Goal: Transaction & Acquisition: Download file/media

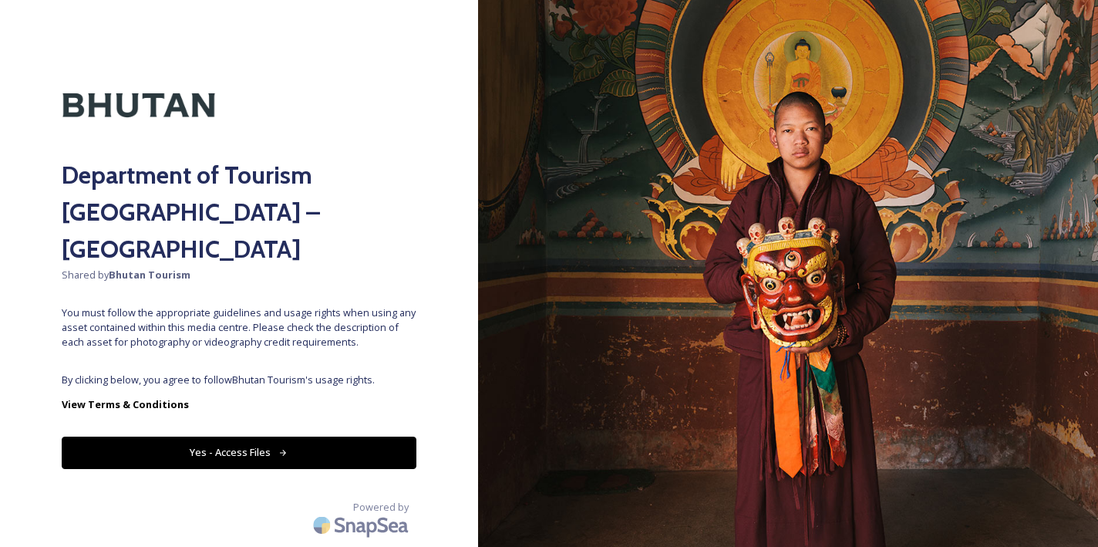
click at [240, 437] on button "Yes - Access Files" at bounding box center [239, 453] width 355 height 32
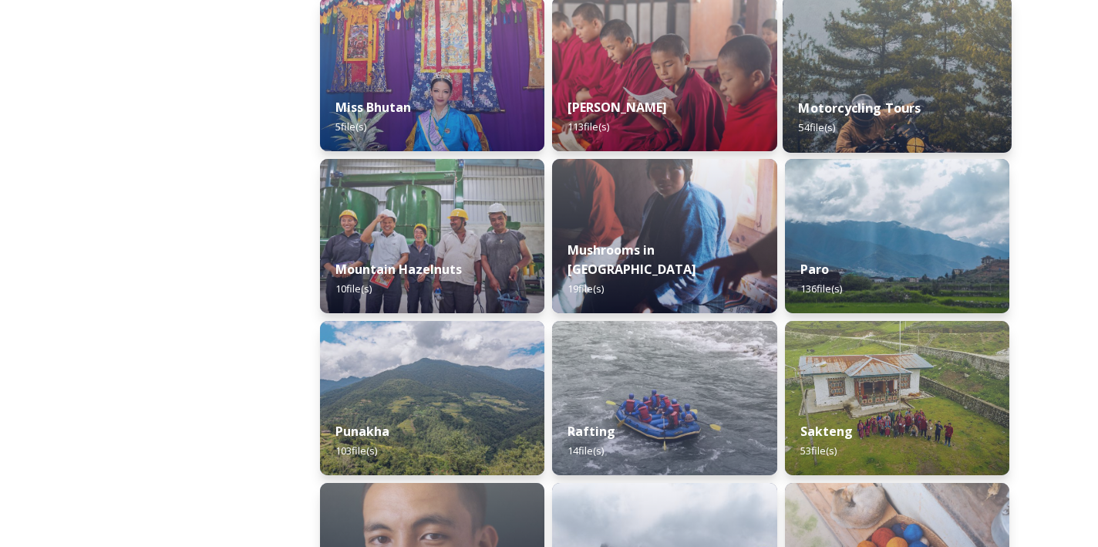
scroll to position [1222, 0]
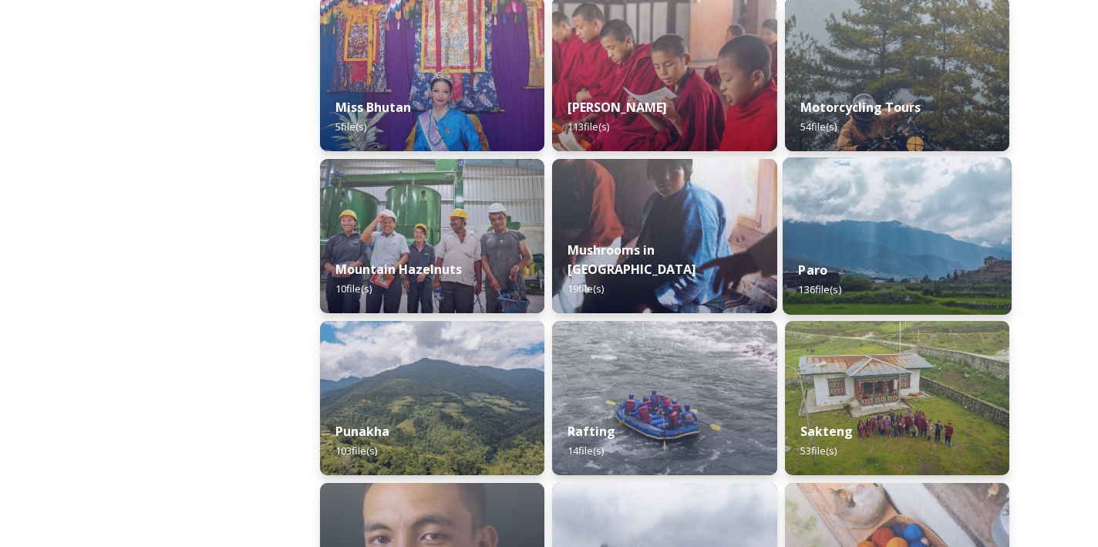
click at [936, 300] on div "Paro 136 file(s)" at bounding box center [897, 280] width 229 height 70
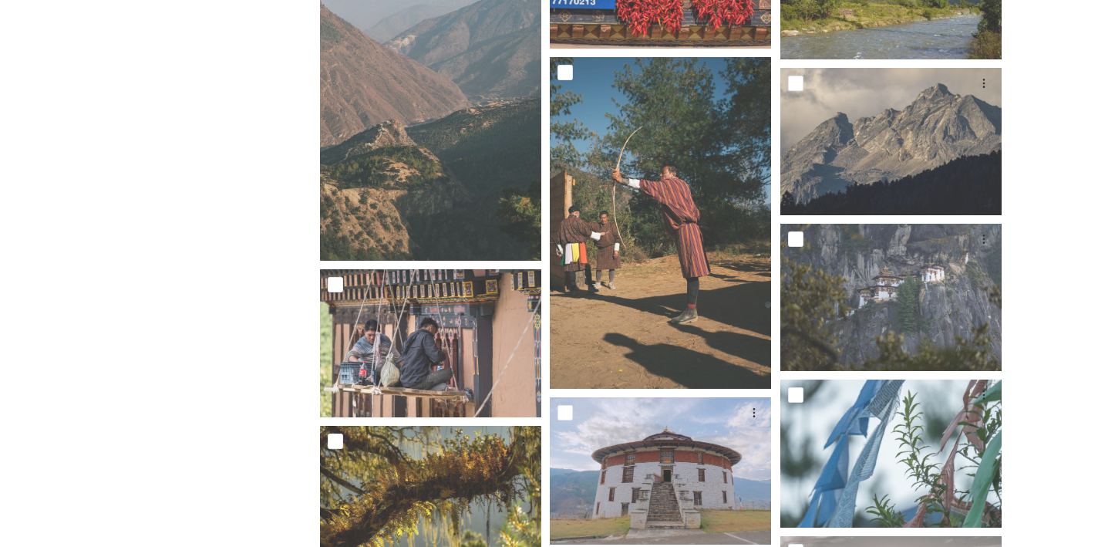
scroll to position [3730, 0]
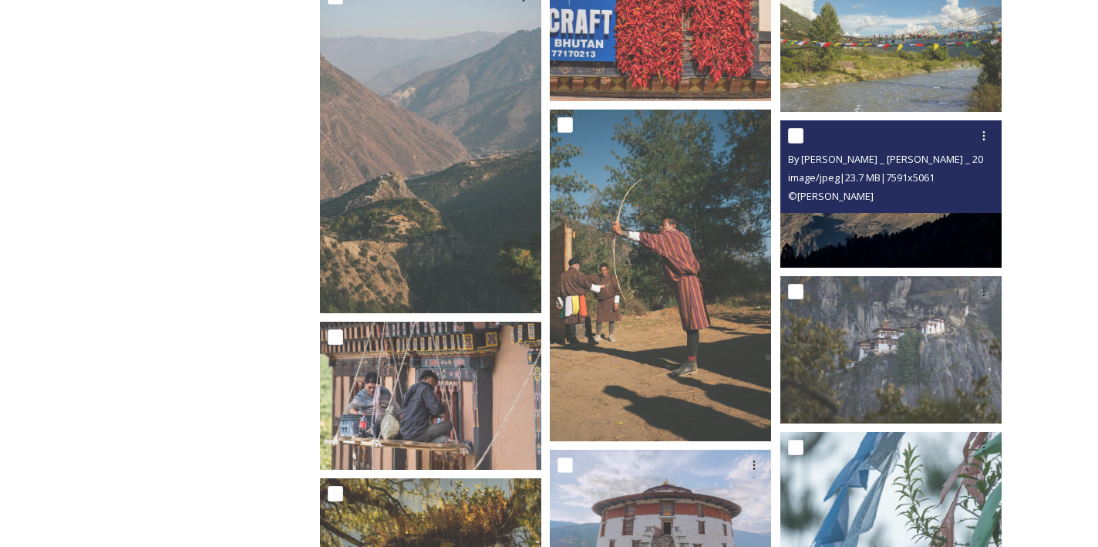
click at [921, 232] on img at bounding box center [891, 193] width 221 height 147
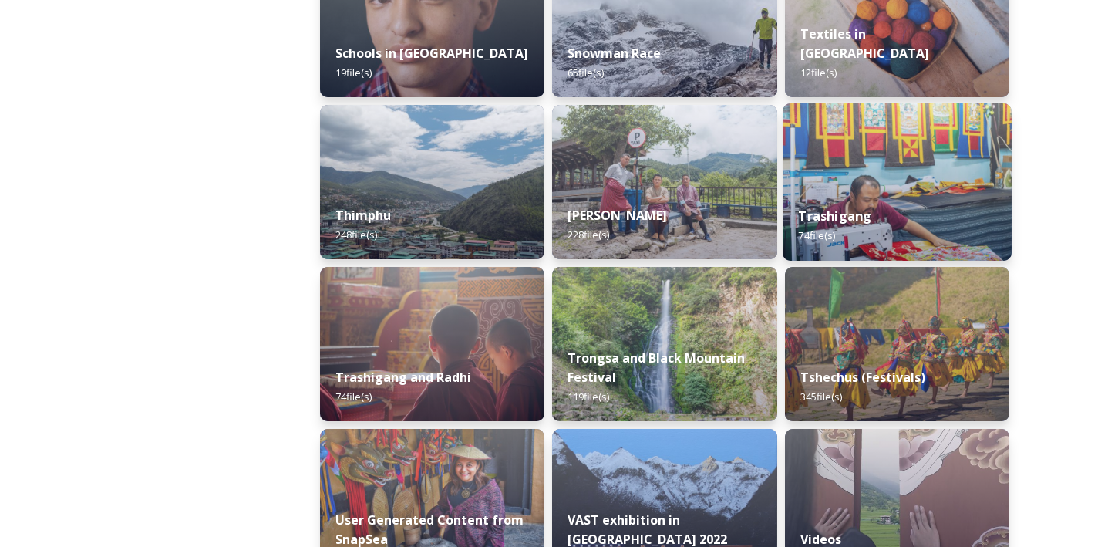
scroll to position [2013, 0]
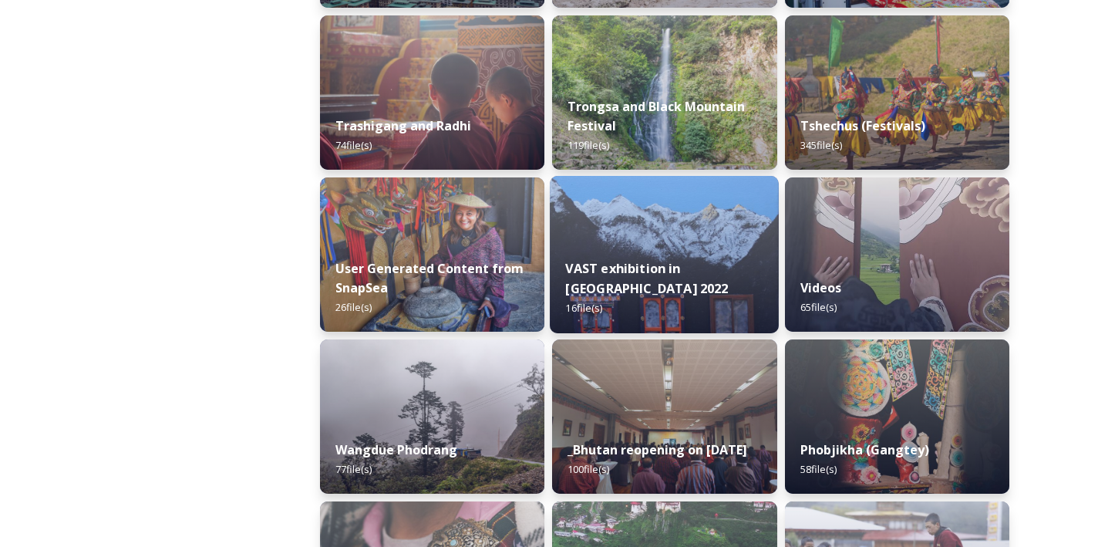
click at [686, 262] on strong "VAST exhibition in [GEOGRAPHIC_DATA] 2022" at bounding box center [647, 278] width 163 height 37
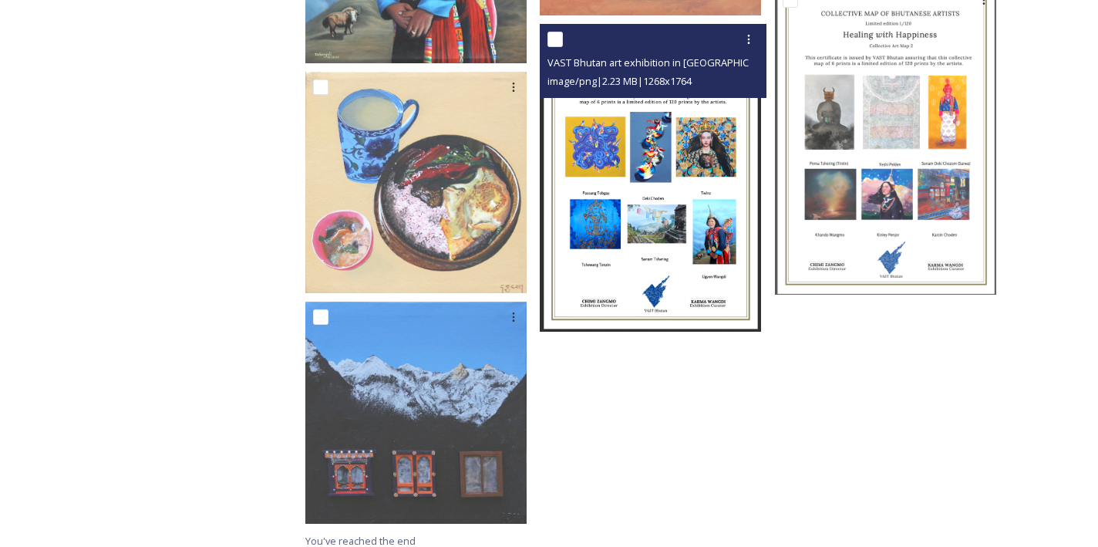
scroll to position [1116, 0]
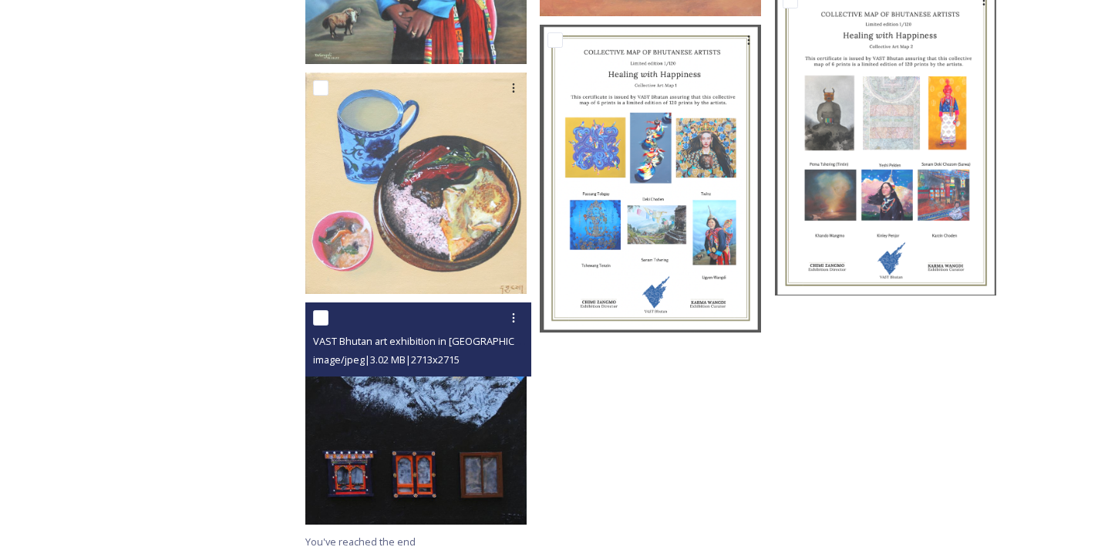
click at [491, 390] on img at bounding box center [415, 412] width 221 height 221
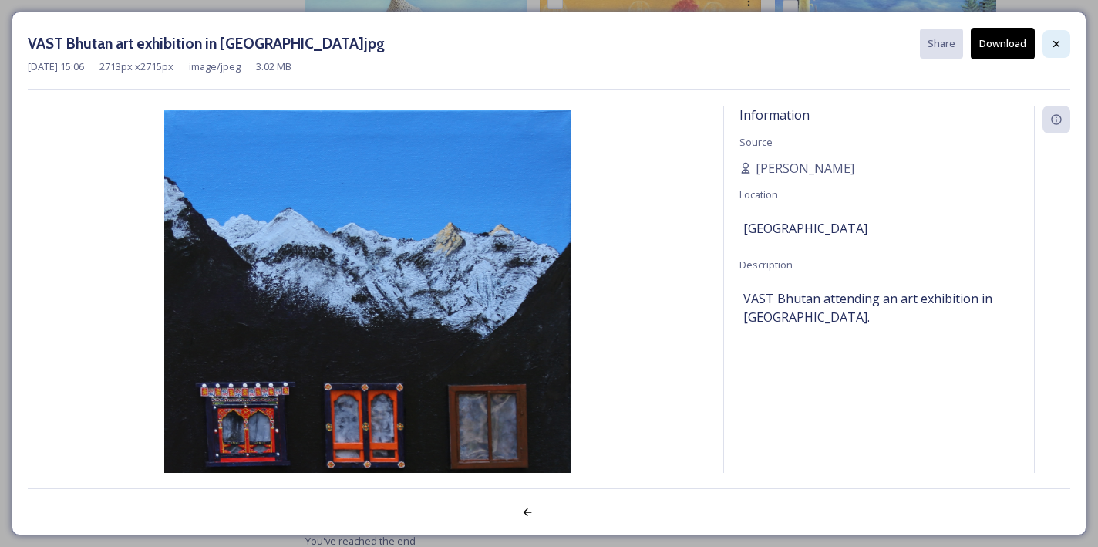
click at [1061, 46] on icon at bounding box center [1057, 44] width 12 height 12
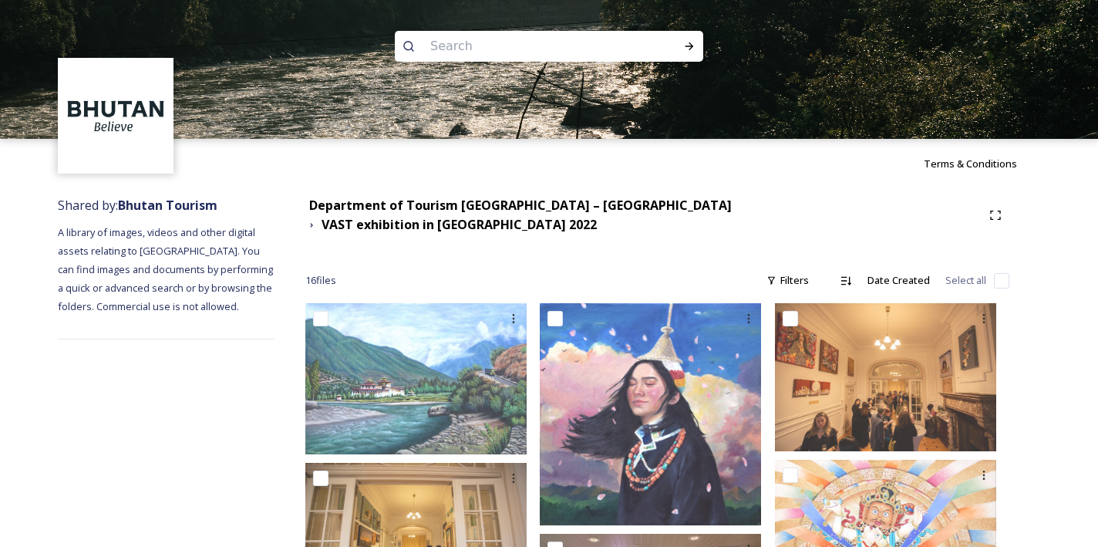
scroll to position [0, 0]
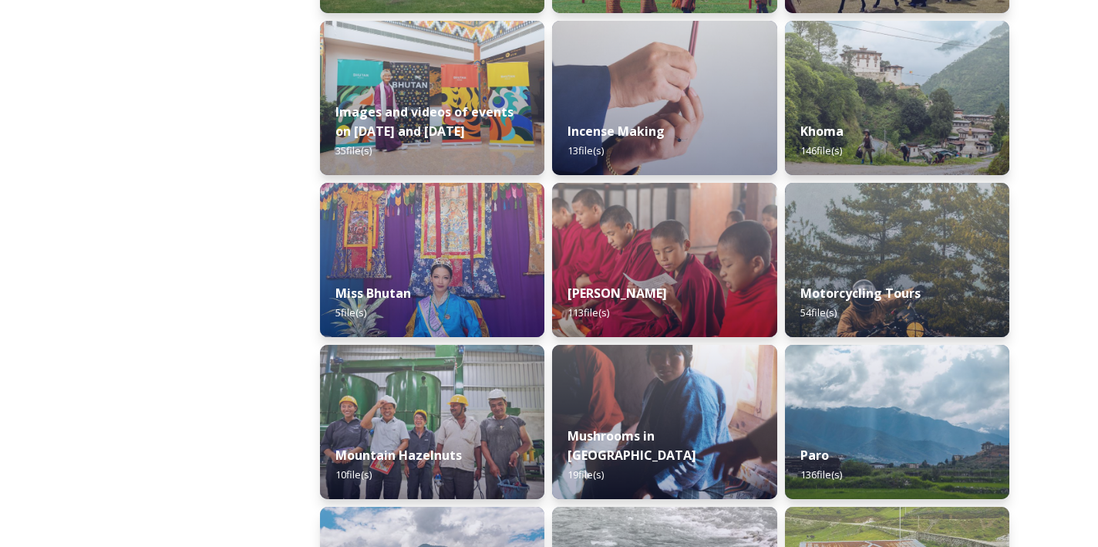
scroll to position [1061, 0]
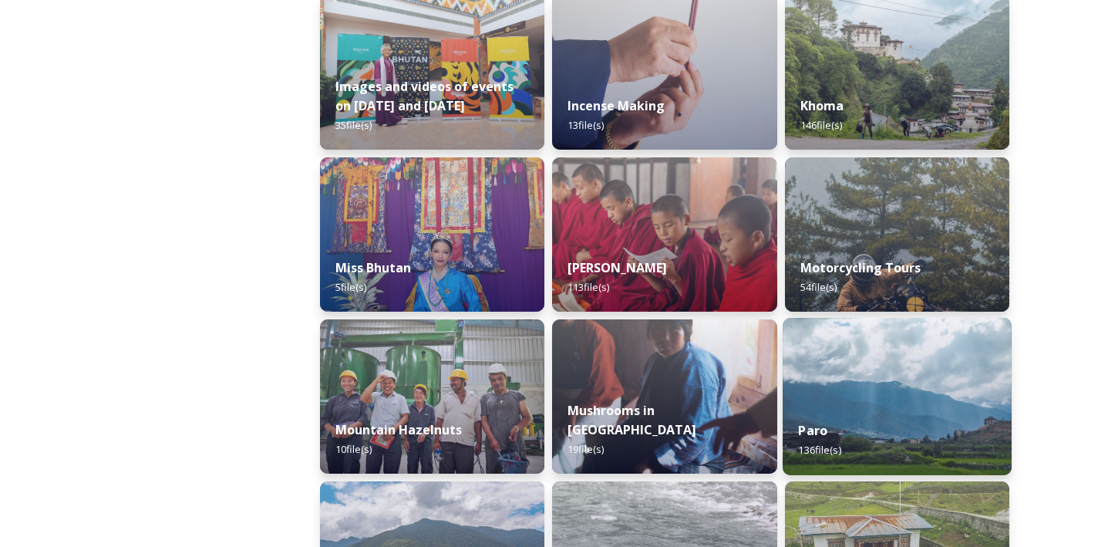
click at [863, 403] on img at bounding box center [897, 396] width 229 height 157
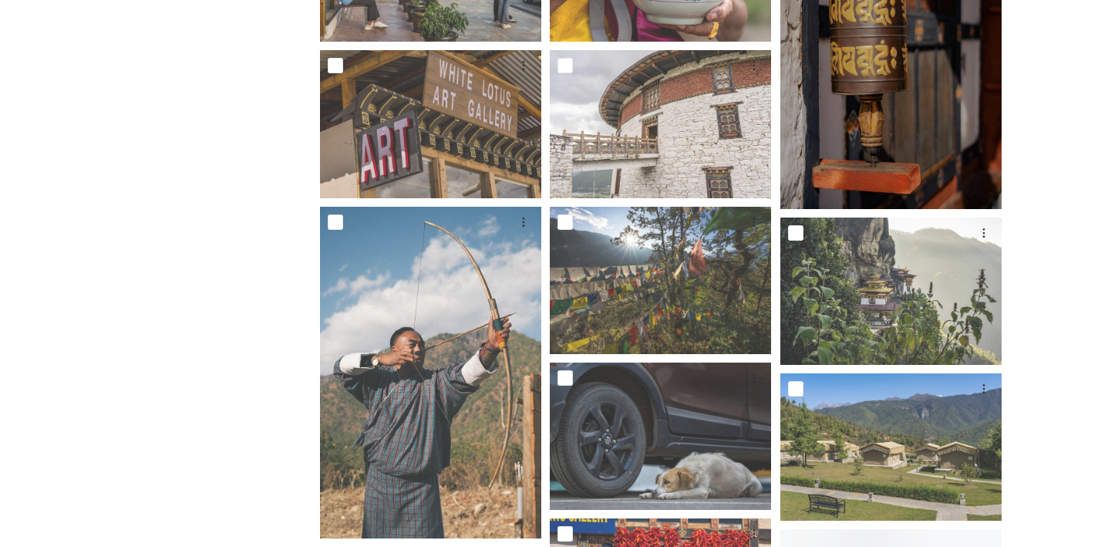
scroll to position [3221, 0]
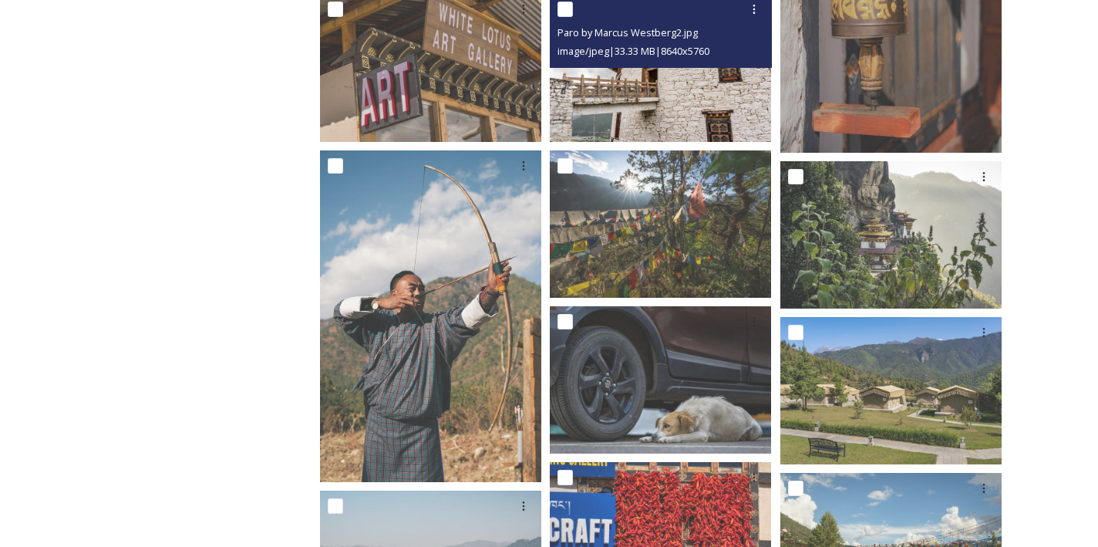
click at [716, 102] on img at bounding box center [660, 67] width 221 height 147
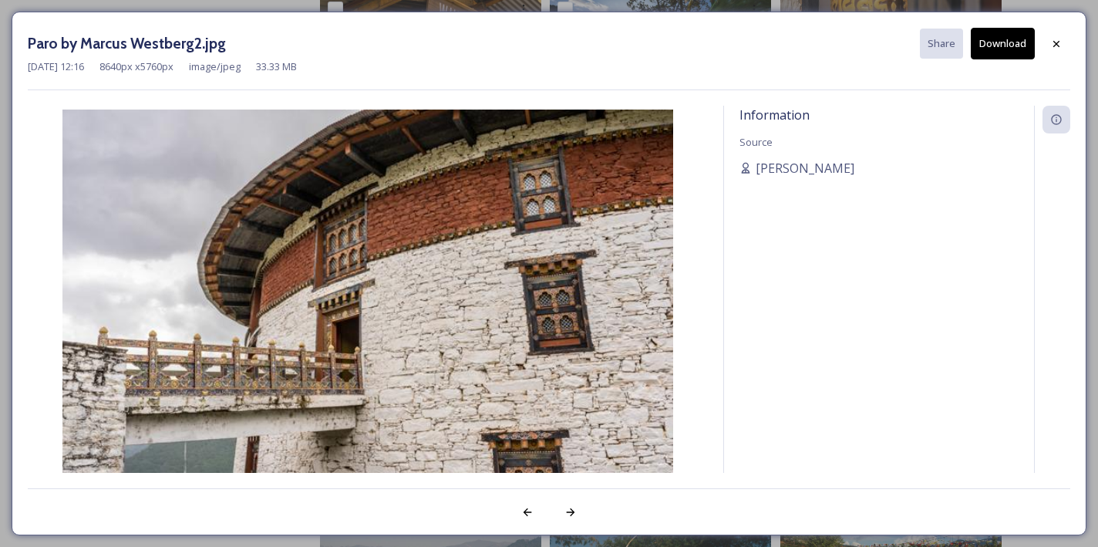
click at [1006, 49] on button "Download" at bounding box center [1003, 44] width 64 height 32
click at [1061, 43] on icon at bounding box center [1057, 44] width 12 height 12
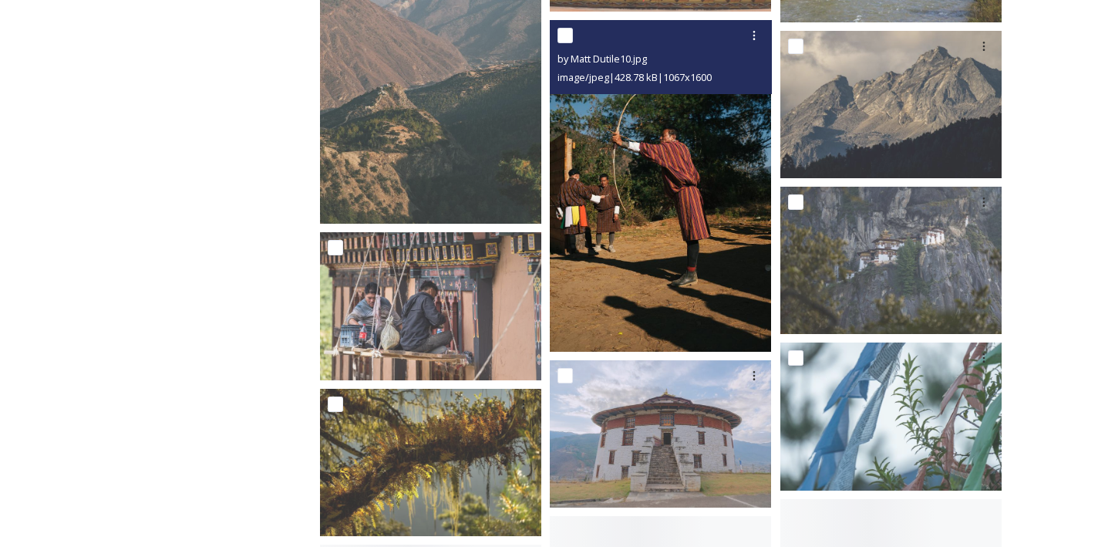
scroll to position [3985, 0]
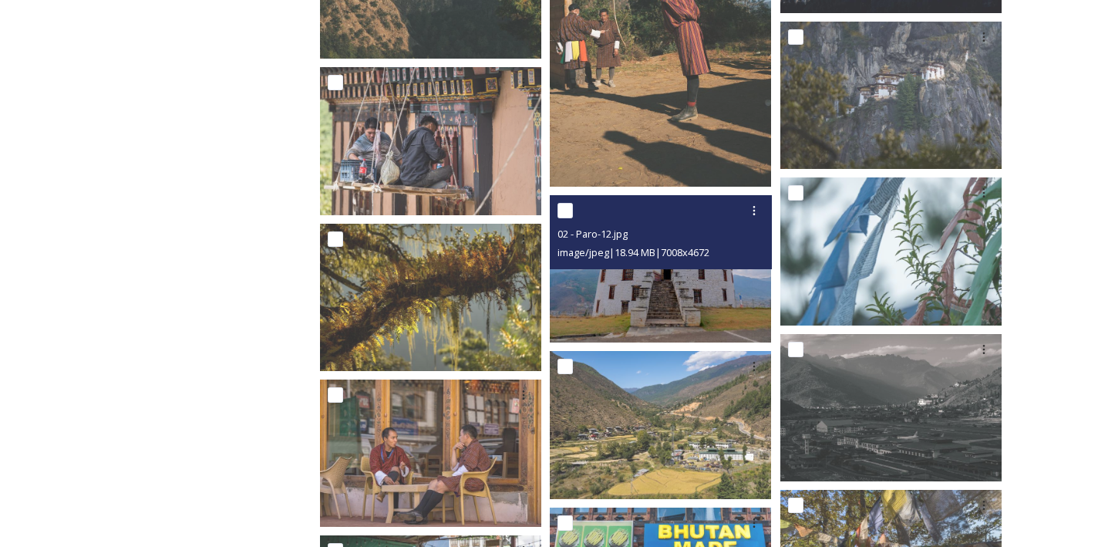
click at [656, 289] on img at bounding box center [660, 268] width 221 height 147
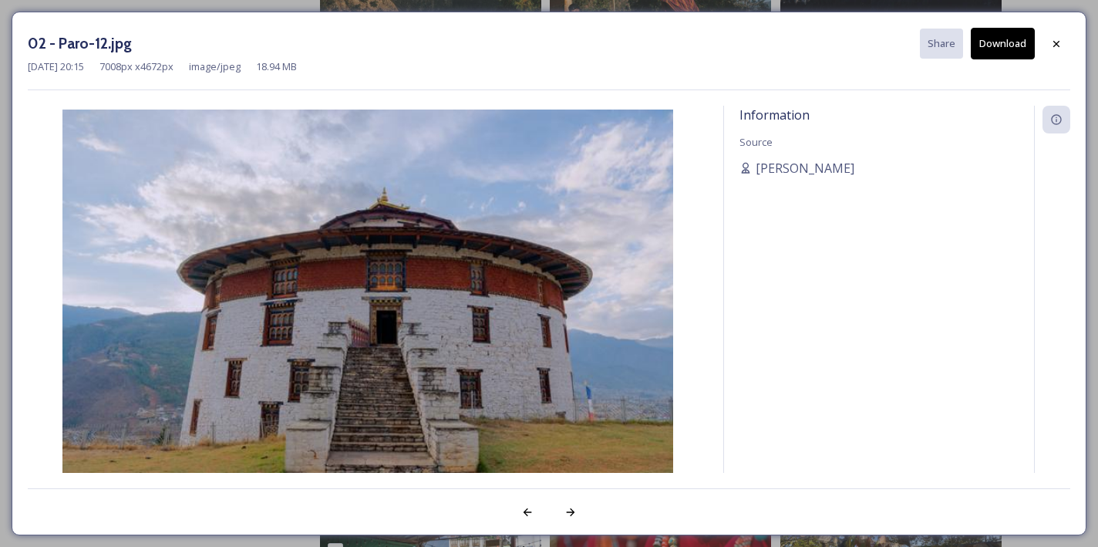
click at [995, 45] on button "Download" at bounding box center [1003, 44] width 64 height 32
click at [1052, 46] on icon at bounding box center [1057, 44] width 12 height 12
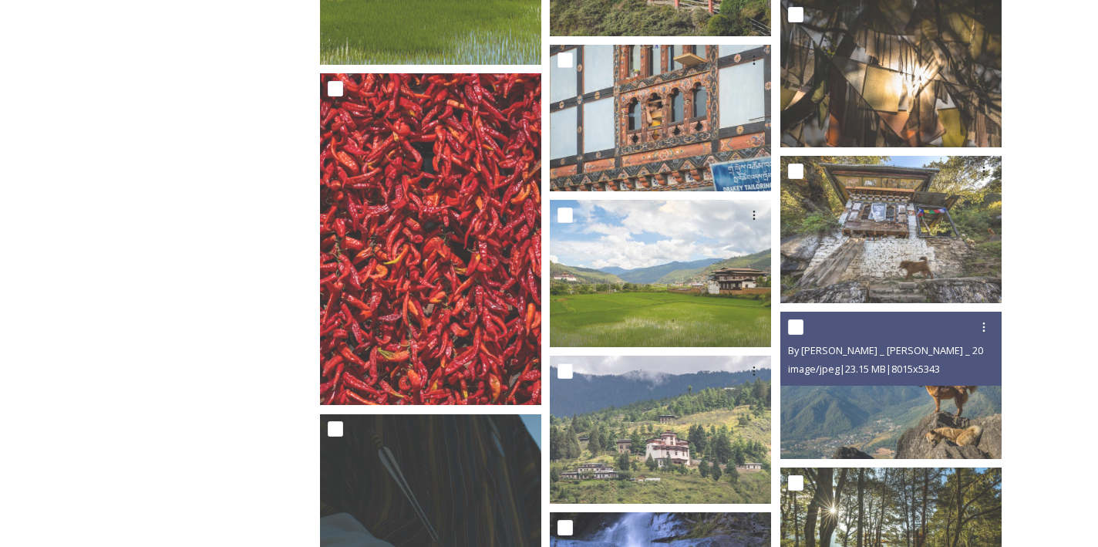
scroll to position [5527, 0]
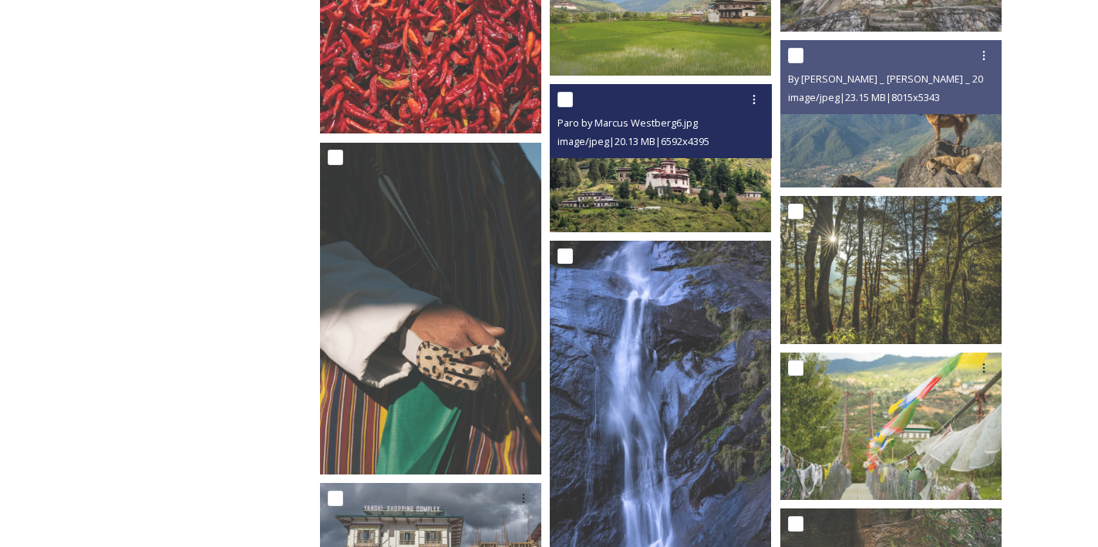
click at [664, 179] on img at bounding box center [660, 157] width 221 height 147
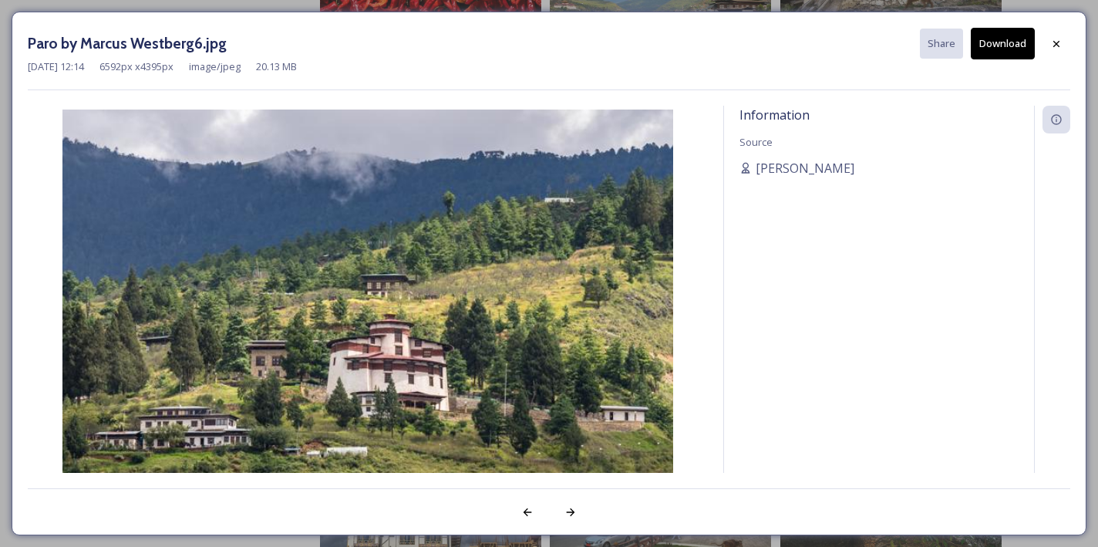
click at [1017, 42] on button "Download" at bounding box center [1003, 44] width 64 height 32
